Goal: Entertainment & Leisure: Consume media (video, audio)

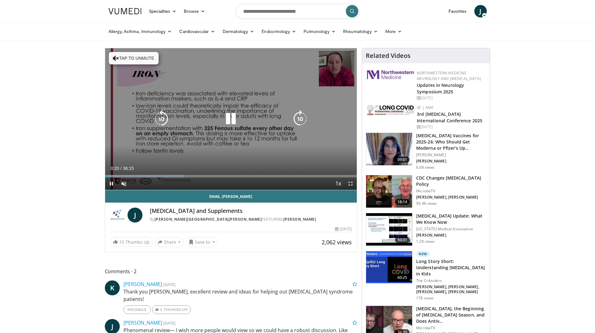
click at [233, 120] on icon "Video Player" at bounding box center [230, 118] width 17 height 17
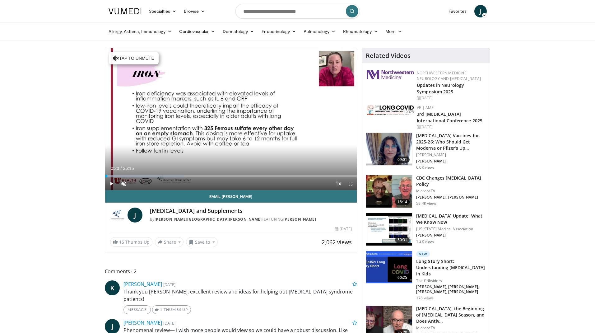
click at [110, 178] on span "Video Player" at bounding box center [111, 183] width 12 height 12
click at [122, 184] on span "Video Player" at bounding box center [124, 183] width 12 height 12
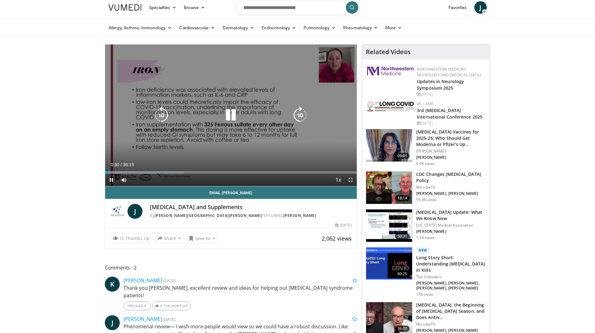
click at [339, 70] on div "10 seconds Tap to unmute" at bounding box center [231, 116] width 252 height 142
click at [224, 115] on icon "Video Player" at bounding box center [230, 114] width 17 height 17
click at [228, 115] on icon "Video Player" at bounding box center [230, 114] width 17 height 17
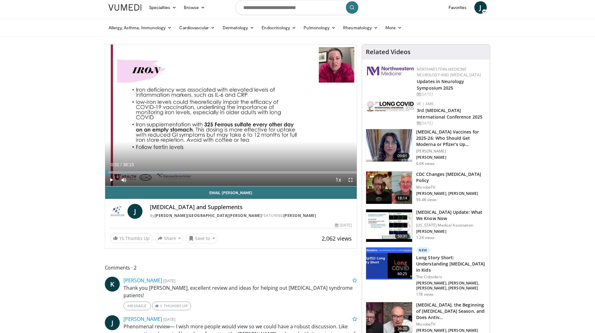
click at [112, 178] on span "Video Player" at bounding box center [111, 180] width 12 height 12
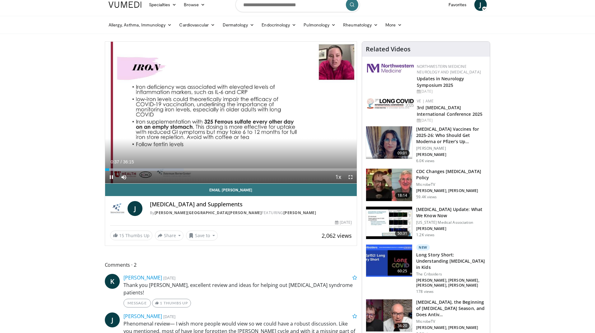
scroll to position [5, 0]
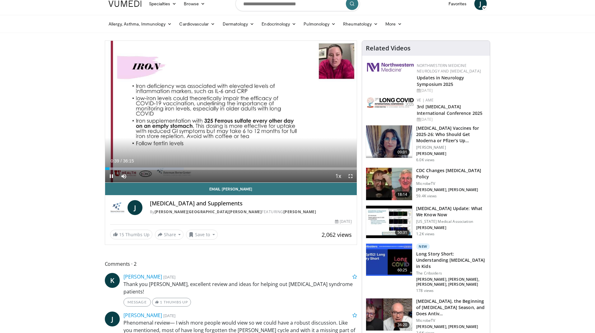
click at [109, 171] on span "Video Player" at bounding box center [111, 176] width 12 height 12
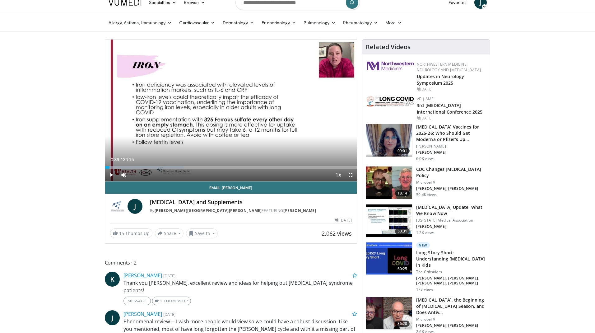
scroll to position [11, 0]
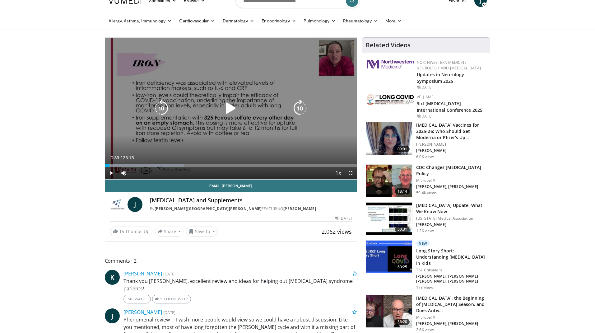
click at [232, 107] on icon "Video Player" at bounding box center [230, 108] width 17 height 17
click at [280, 103] on div "Video Player" at bounding box center [230, 108] width 151 height 12
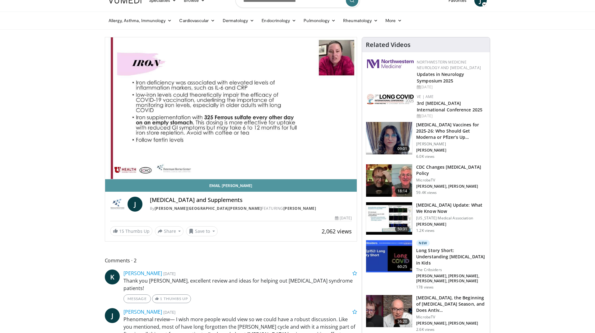
click at [233, 185] on link "Email Jeanette" at bounding box center [231, 185] width 252 height 12
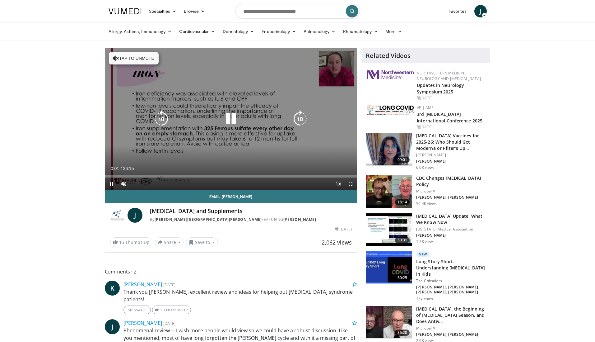
click at [132, 56] on button "Tap to unmute" at bounding box center [134, 58] width 50 height 12
click at [114, 54] on div "10 seconds Tap to unmute" at bounding box center [231, 119] width 252 height 142
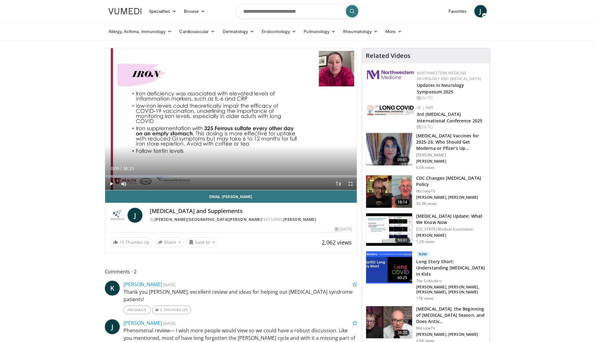
click at [112, 183] on span "Video Player" at bounding box center [111, 183] width 12 height 12
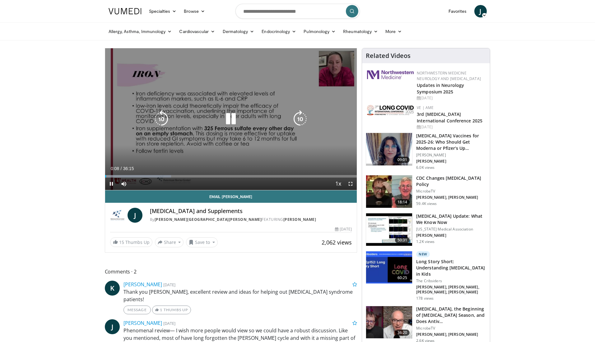
click at [334, 68] on div "10 seconds Tap to unmute" at bounding box center [231, 119] width 252 height 142
click at [118, 51] on div "10 seconds Tap to unmute" at bounding box center [231, 119] width 252 height 142
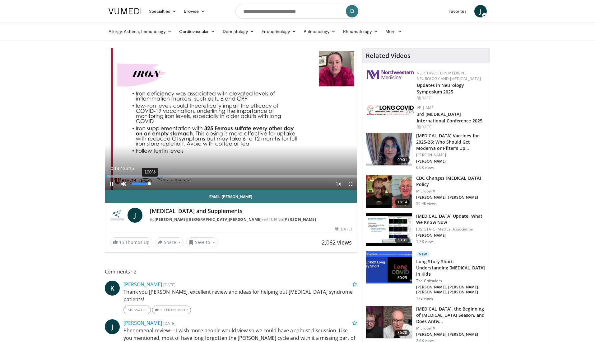
click at [149, 184] on div "Volume Level" at bounding box center [141, 183] width 18 height 2
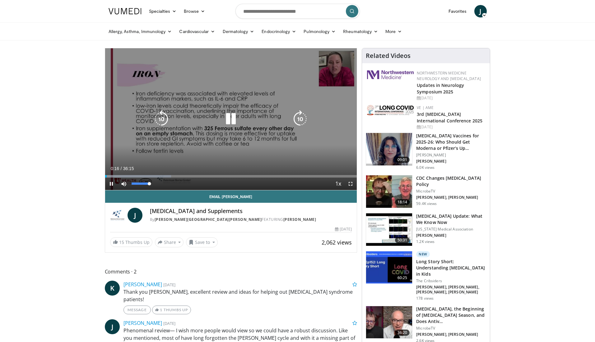
click at [152, 184] on div "Mute 100%" at bounding box center [140, 183] width 44 height 12
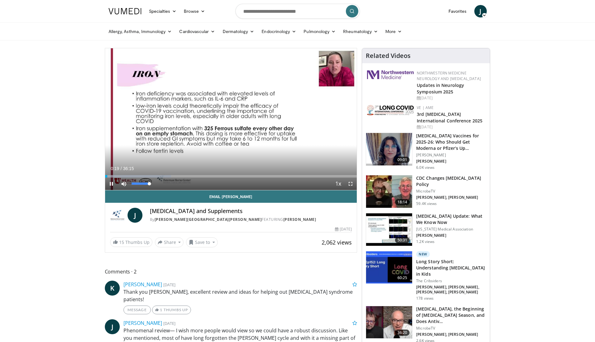
click at [124, 182] on span "Video Player" at bounding box center [124, 183] width 12 height 12
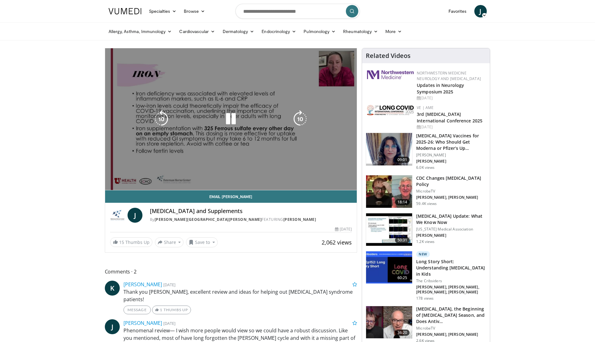
click at [124, 182] on video-js "**********" at bounding box center [231, 119] width 252 height 142
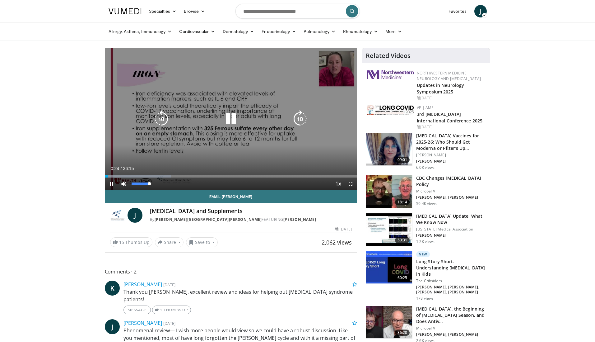
drag, startPoint x: 134, startPoint y: 183, endPoint x: 151, endPoint y: 183, distance: 17.4
click at [151, 183] on video-js "**********" at bounding box center [231, 119] width 252 height 142
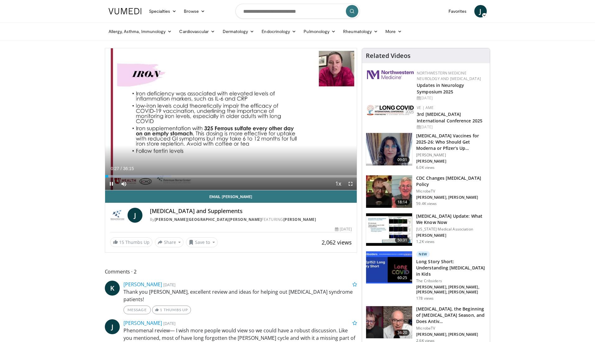
click at [111, 184] on span "Video Player" at bounding box center [111, 183] width 12 height 12
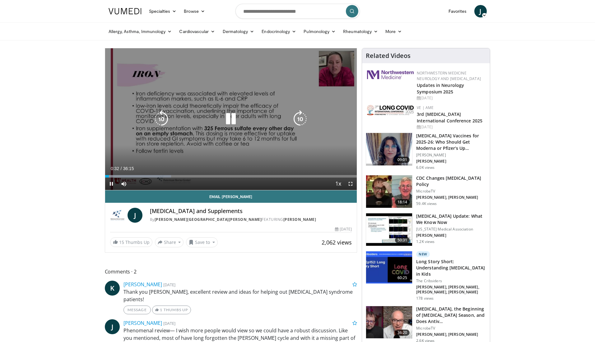
click at [174, 96] on div "10 seconds Tap to unmute" at bounding box center [231, 119] width 252 height 142
click at [229, 116] on icon "Video Player" at bounding box center [230, 118] width 17 height 17
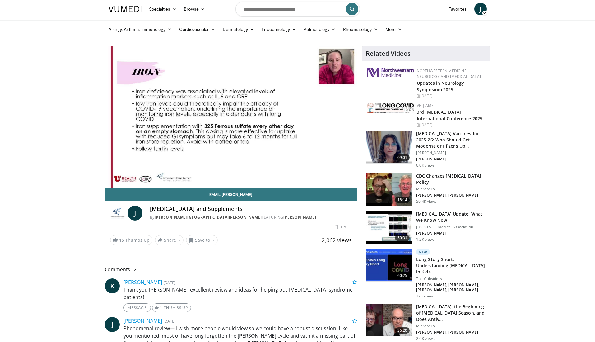
scroll to position [2, 0]
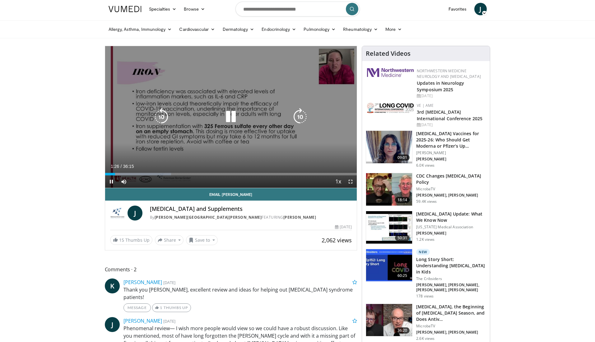
click at [336, 62] on div "10 seconds Tap to unmute" at bounding box center [231, 117] width 252 height 142
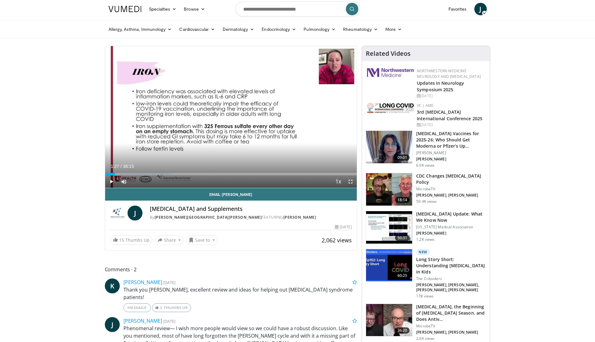
click at [481, 336] on div "2.6K views" at bounding box center [451, 338] width 70 height 5
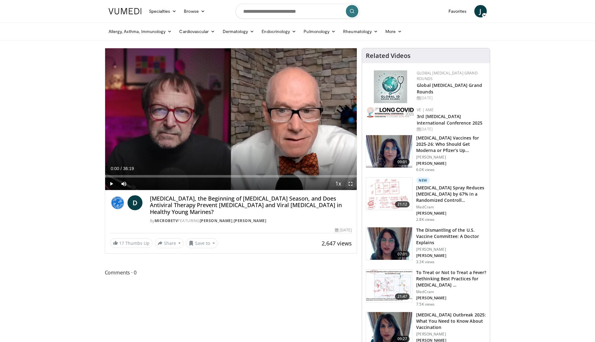
click at [112, 183] on span "Video Player" at bounding box center [111, 183] width 12 height 12
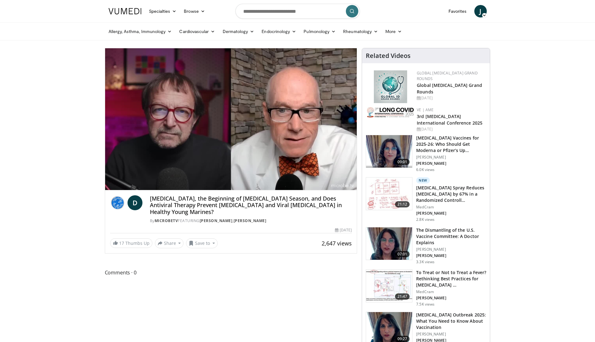
click at [396, 110] on img at bounding box center [390, 112] width 47 height 10
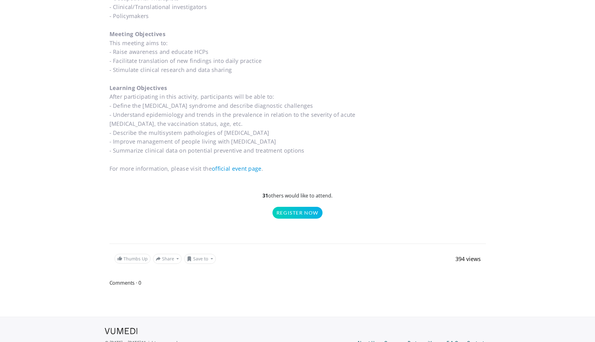
scroll to position [568, 0]
